Goal: Check status: Check status

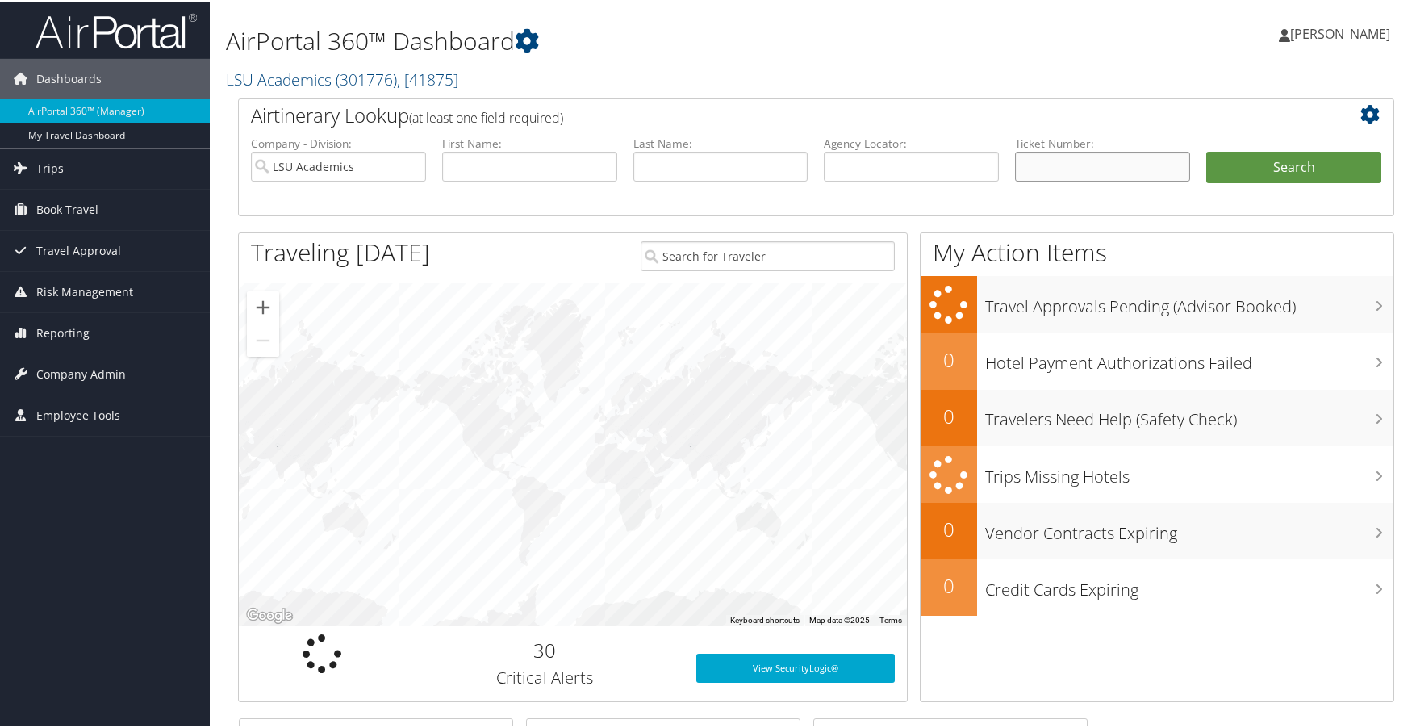
click at [1055, 171] on input "text" at bounding box center [1102, 165] width 175 height 30
paste input "0167308589796"
type input "0167308589796"
click at [1277, 173] on button "Search" at bounding box center [1293, 166] width 175 height 32
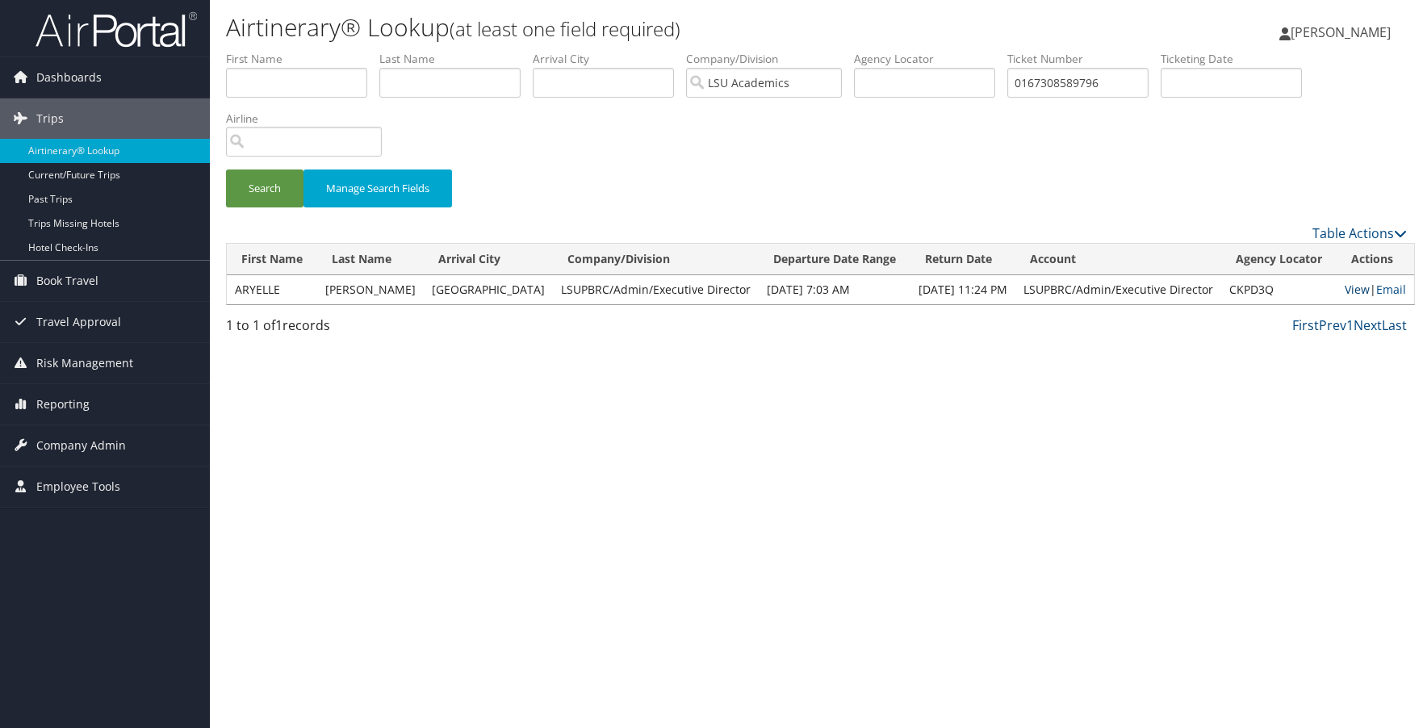
click at [1349, 283] on link "View" at bounding box center [1356, 289] width 25 height 15
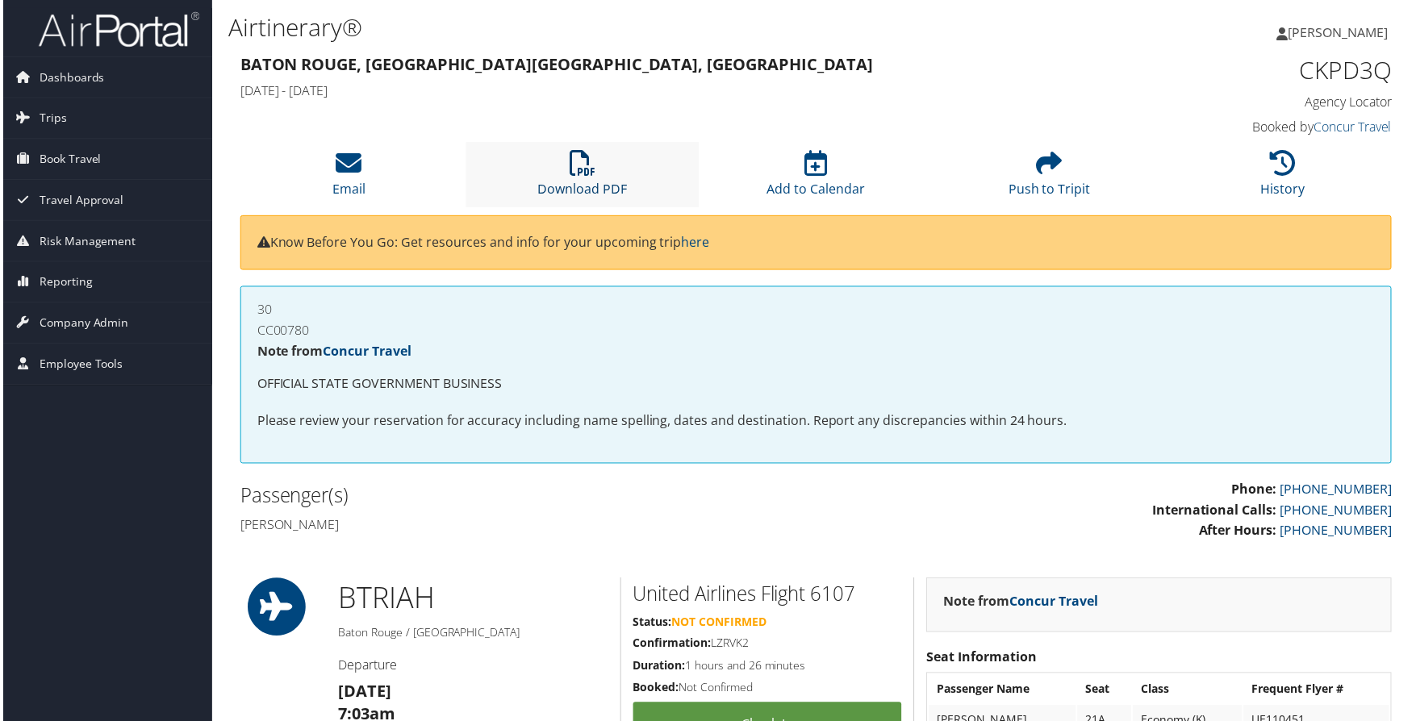
click at [571, 172] on icon at bounding box center [582, 164] width 26 height 26
